Goal: Find specific page/section: Find specific page/section

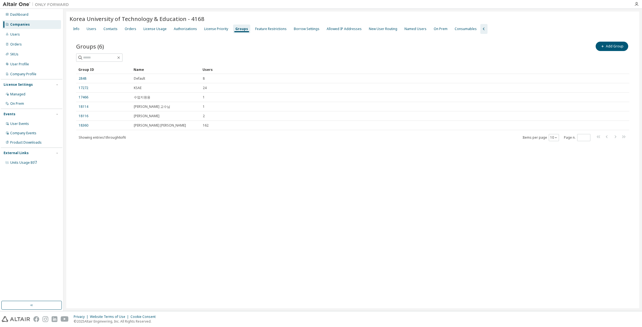
click at [33, 25] on div "Companies" at bounding box center [31, 24] width 59 height 9
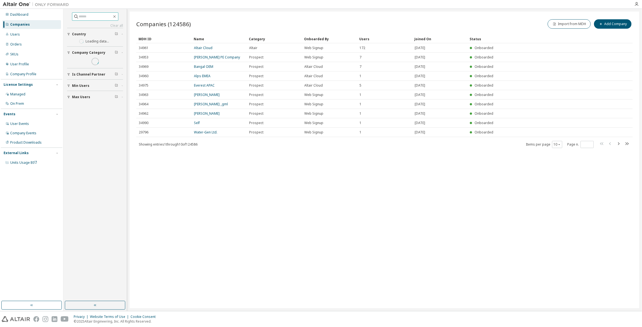
click at [95, 17] on input "text" at bounding box center [95, 17] width 33 height 6
type input "*****"
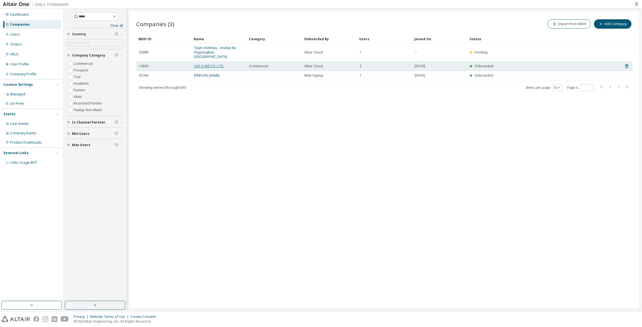
click at [210, 64] on link "CAE-CUBE CO.,LTD." at bounding box center [209, 66] width 30 height 5
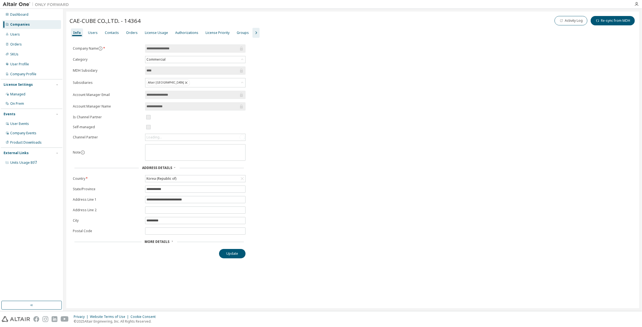
click at [253, 31] on icon "button" at bounding box center [256, 33] width 7 height 7
click at [237, 31] on div "Groups" at bounding box center [243, 33] width 12 height 4
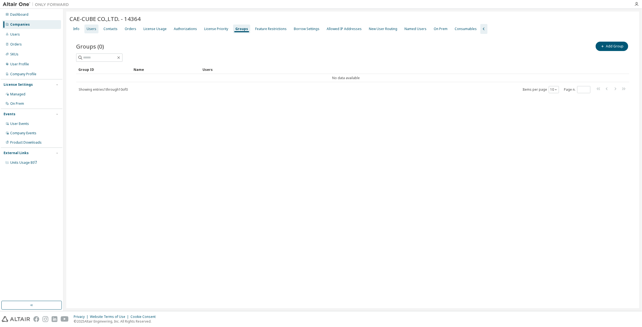
click at [95, 29] on div "Users" at bounding box center [92, 29] width 10 height 4
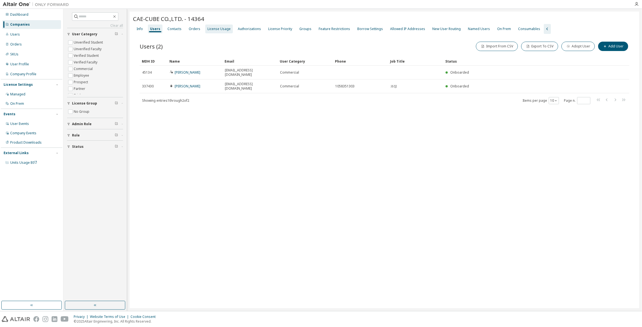
click at [214, 29] on div "License Usage" at bounding box center [219, 29] width 23 height 4
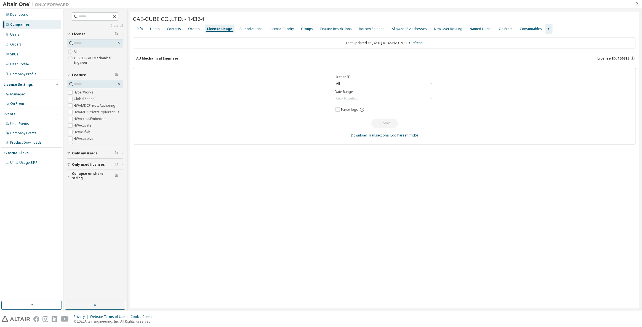
click at [588, 59] on div "AU Mechanical Engineer License ID: 156813" at bounding box center [386, 58] width 500 height 5
